Goal: Navigation & Orientation: Find specific page/section

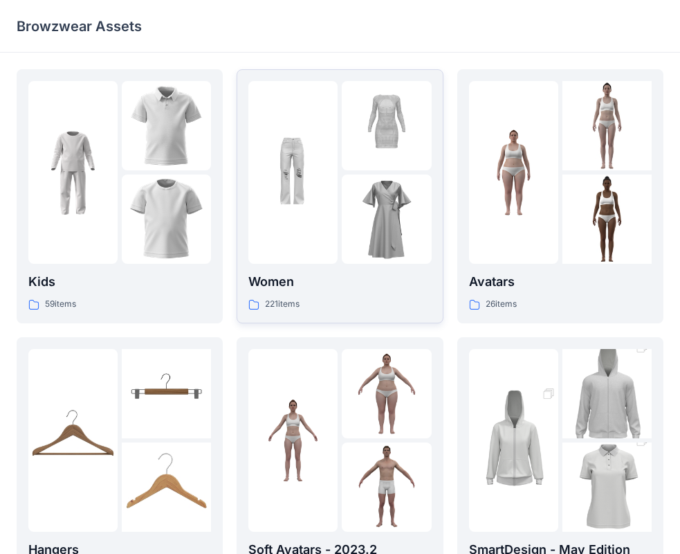
click at [338, 211] on img at bounding box center [292, 172] width 89 height 89
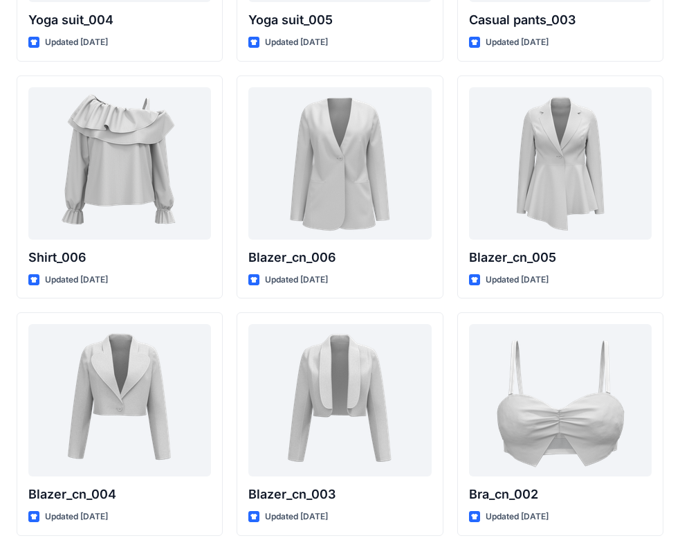
scroll to position [8104, 0]
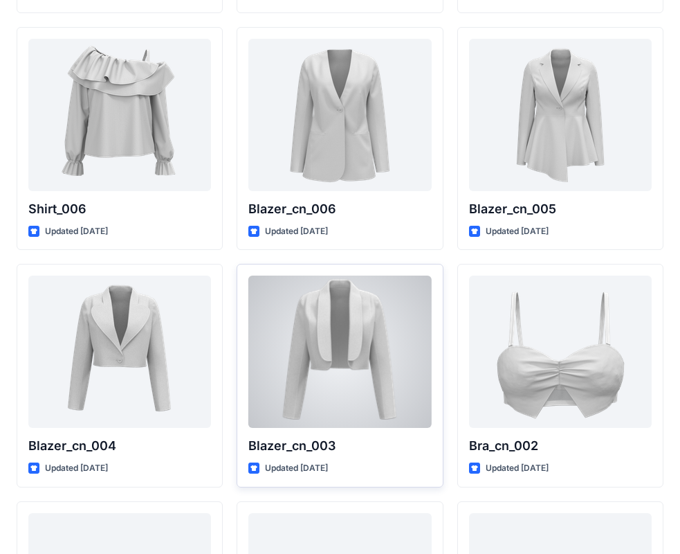
click at [321, 319] on div at bounding box center [339, 351] width 183 height 152
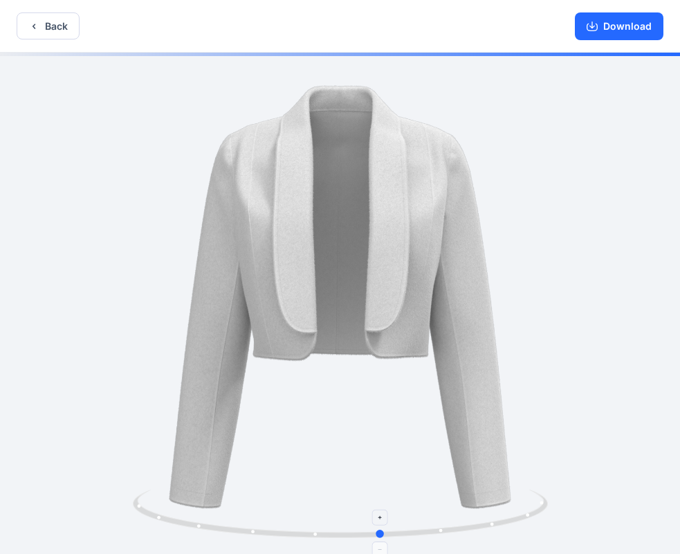
drag, startPoint x: 342, startPoint y: 539, endPoint x: 381, endPoint y: 531, distance: 40.3
click at [385, 536] on icon at bounding box center [342, 515] width 419 height 52
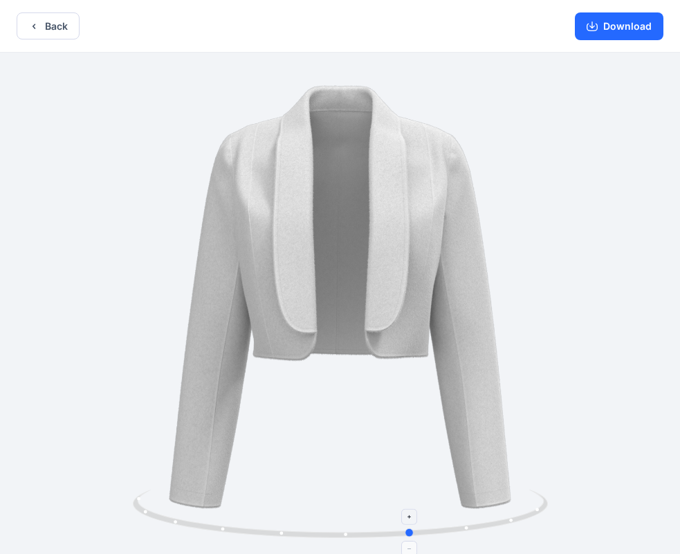
drag, startPoint x: 381, startPoint y: 533, endPoint x: 327, endPoint y: 514, distance: 57.4
click at [327, 514] on icon at bounding box center [342, 515] width 419 height 52
click at [598, 21] on icon "button" at bounding box center [592, 26] width 11 height 11
click at [50, 28] on button "Back" at bounding box center [48, 25] width 63 height 27
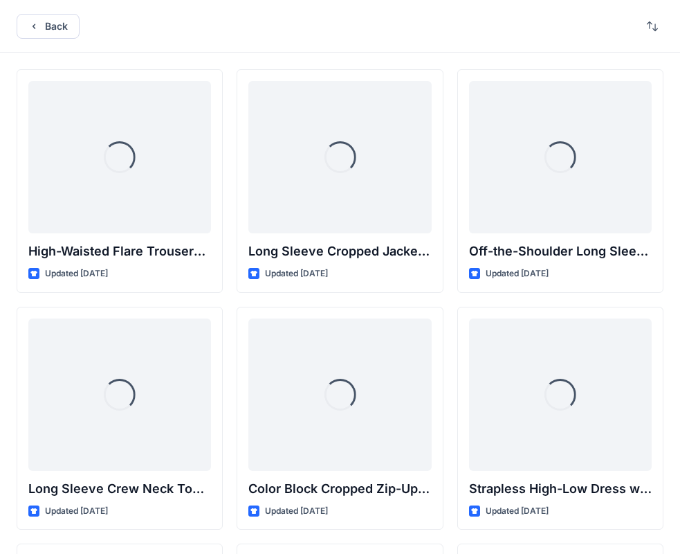
scroll to position [8104, 0]
